Goal: Information Seeking & Learning: Learn about a topic

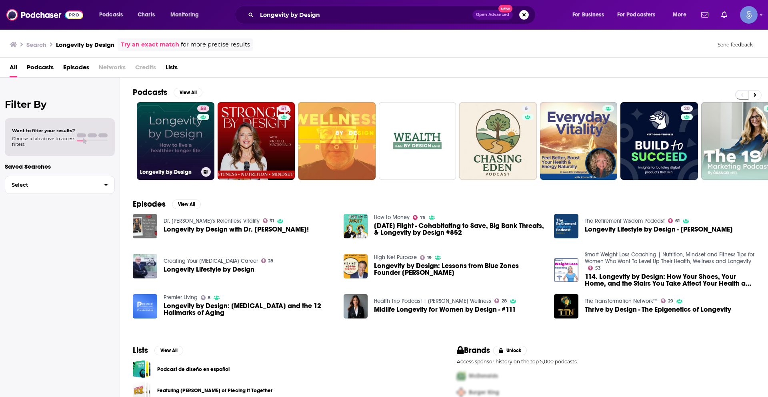
click at [188, 136] on link "58 Longevity by Design" at bounding box center [176, 141] width 78 height 78
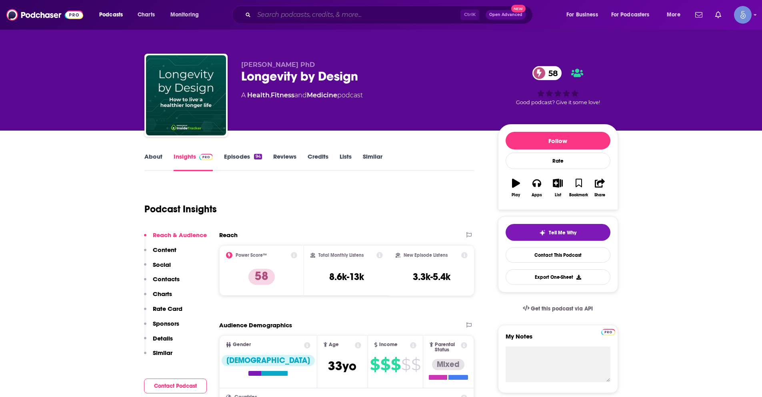
click at [294, 12] on input "Search podcasts, credits, & more..." at bounding box center [357, 14] width 206 height 13
paste input "Longevity by Design"
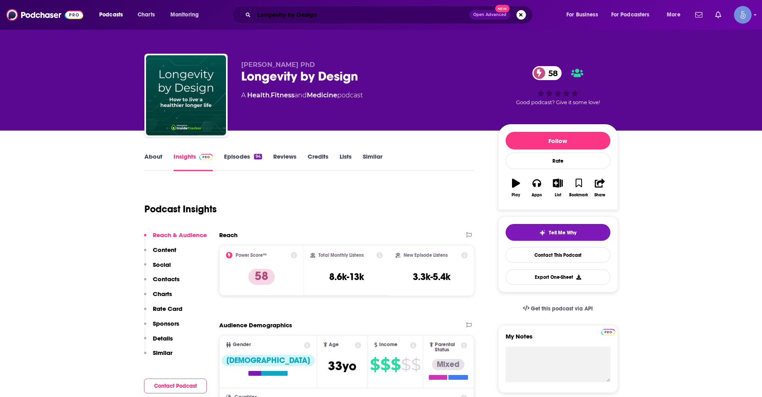
click at [322, 16] on input "Longevity by Design" at bounding box center [362, 14] width 216 height 13
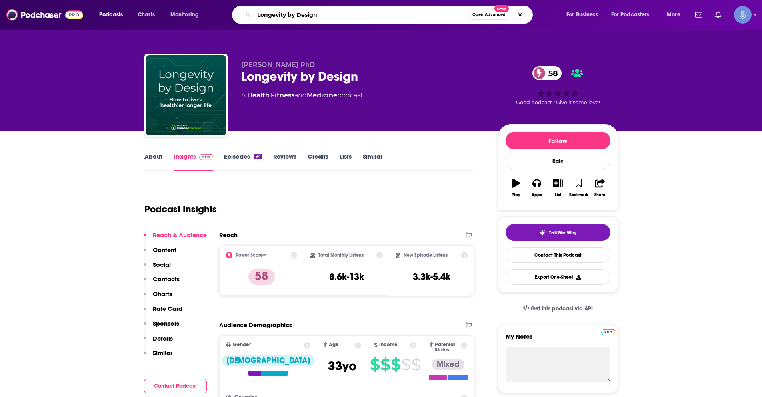
click at [322, 16] on input "Longevity by Design" at bounding box center [361, 14] width 215 height 13
paste input "Coffee and Tree Podcast"
type input "Coffee and Tree Podcast"
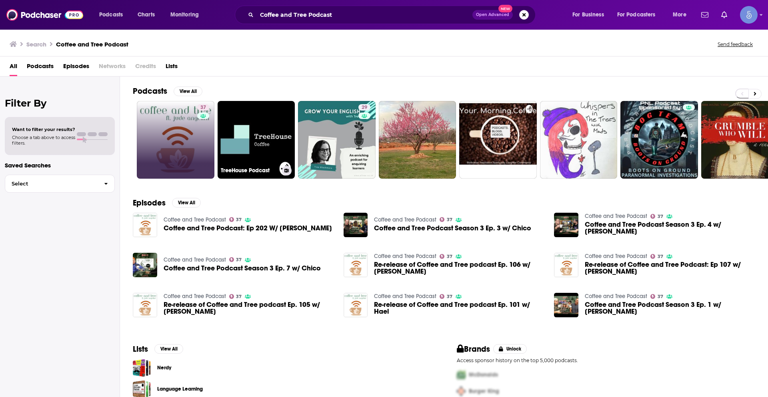
click at [177, 143] on link "37" at bounding box center [176, 140] width 78 height 78
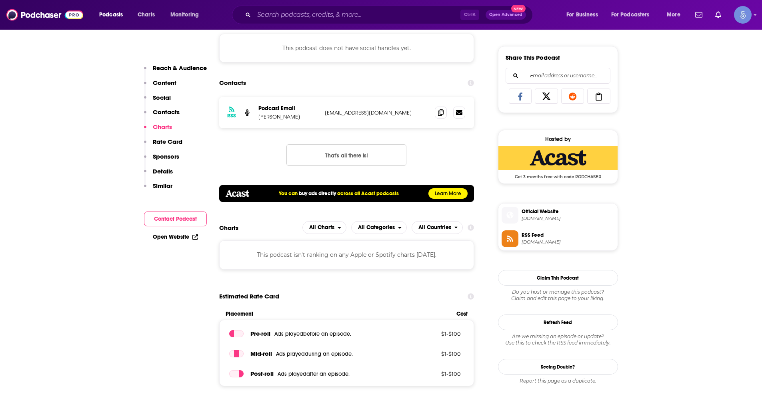
scroll to position [440, 0]
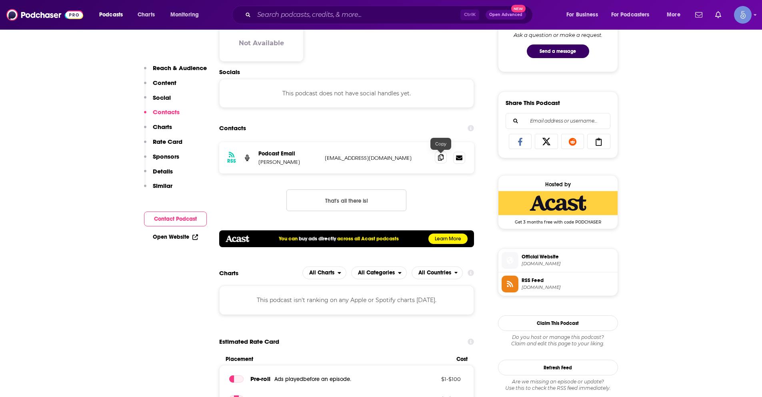
click at [438, 158] on icon at bounding box center [441, 157] width 6 height 6
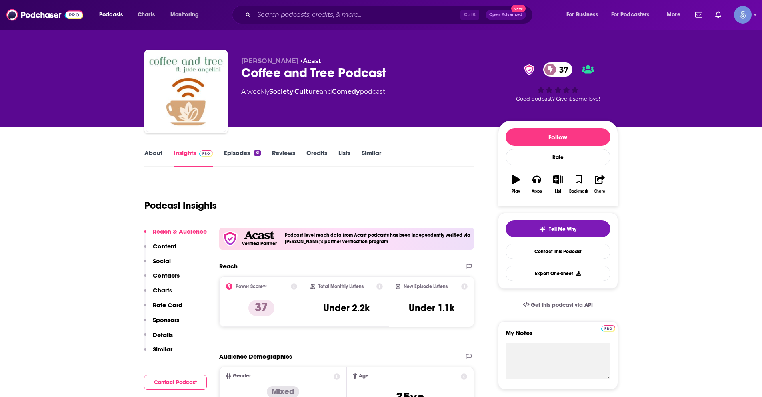
scroll to position [40, 0]
